Goal: Contribute content: Add original content to the website for others to see

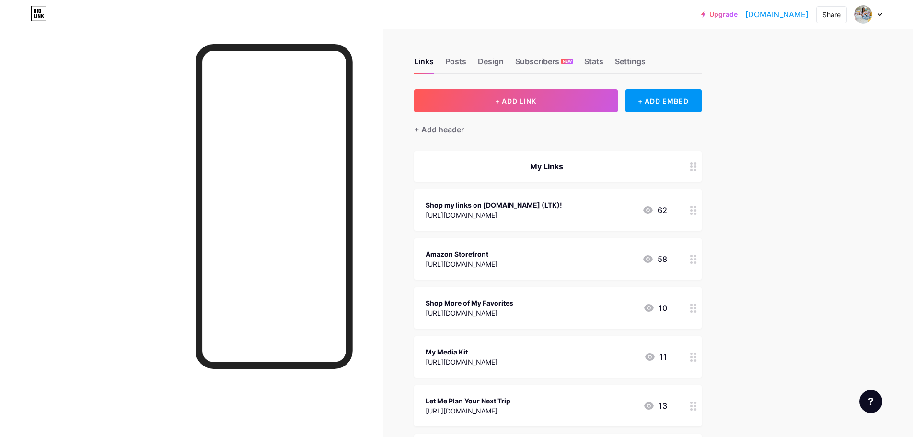
click at [531, 100] on span "+ ADD LINK" at bounding box center [515, 101] width 41 height 8
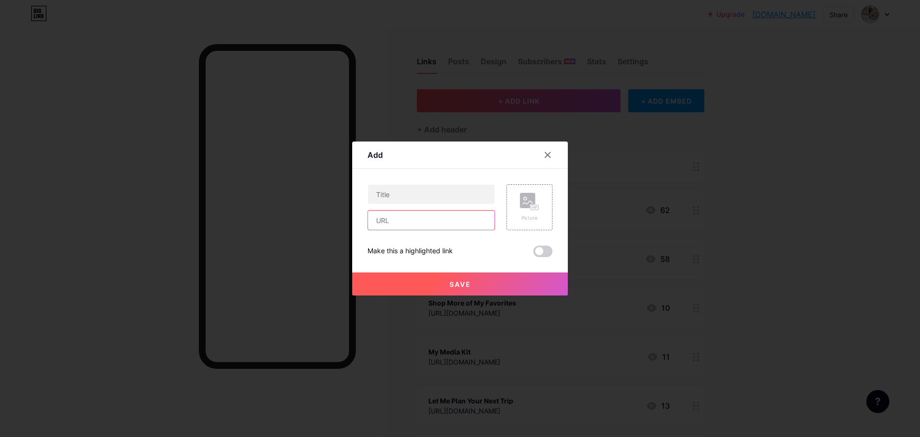
click at [411, 224] on input "text" at bounding box center [431, 219] width 127 height 19
paste input "[URL][DOMAIN_NAME][PERSON_NAME]"
type input "[URL][DOMAIN_NAME][PERSON_NAME]"
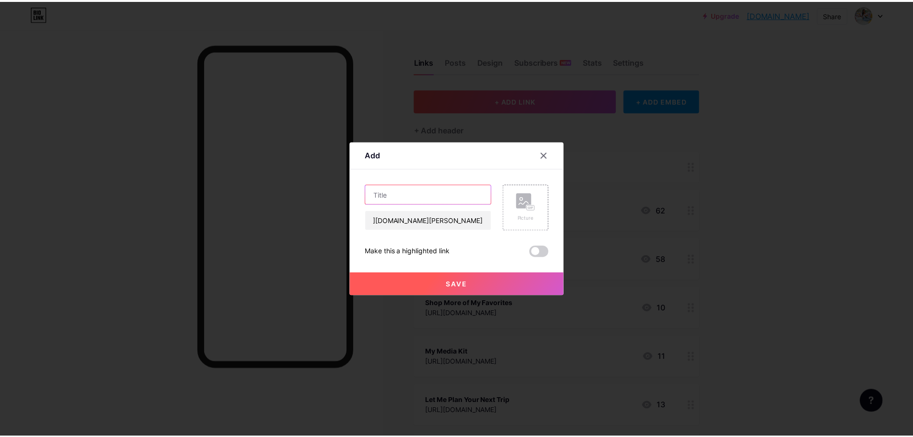
scroll to position [0, 0]
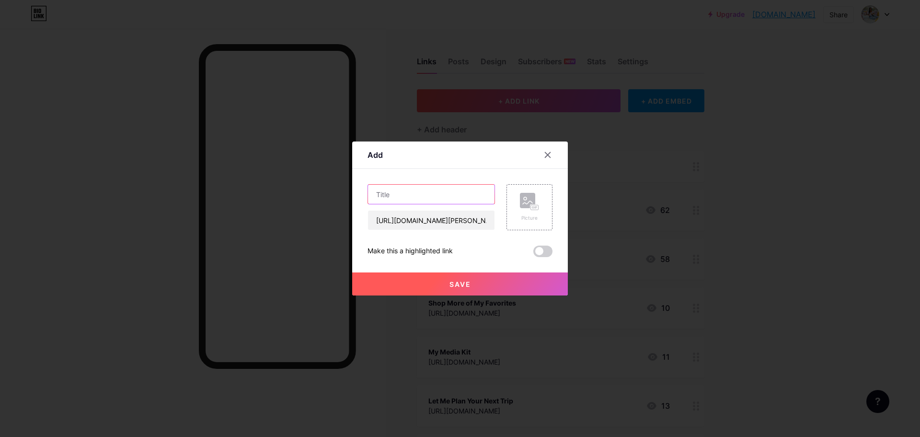
click at [417, 195] on input "text" at bounding box center [431, 194] width 127 height 19
click at [371, 196] on input "[PERSON_NAME]" at bounding box center [431, 194] width 127 height 19
type input "Drink [PERSON_NAME]"
click at [498, 286] on button "Save" at bounding box center [460, 283] width 216 height 23
